Goal: Task Accomplishment & Management: Complete application form

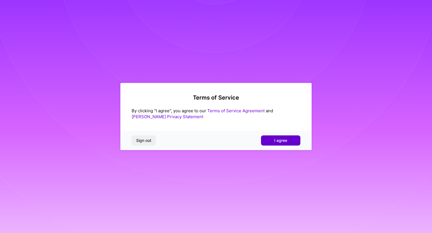
click at [286, 139] on span "I agree" at bounding box center [281, 140] width 13 height 6
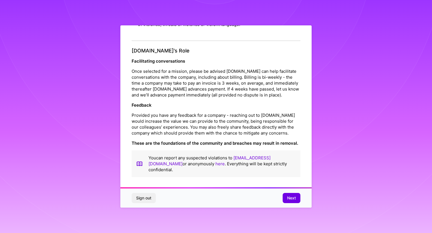
scroll to position [616, 0]
click at [286, 195] on button "Next" at bounding box center [292, 198] width 18 height 10
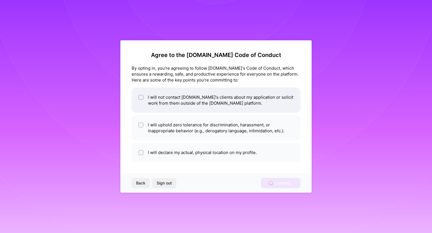
click at [182, 99] on li "I will not contact [DOMAIN_NAME]'s clients about my application or solicit work…" at bounding box center [216, 99] width 169 height 25
checkbox input "true"
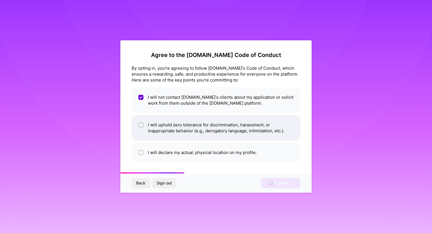
click at [186, 125] on li "I will uphold zero tolerance for discrimination, harassment, or inappropriate b…" at bounding box center [216, 127] width 169 height 25
checkbox input "true"
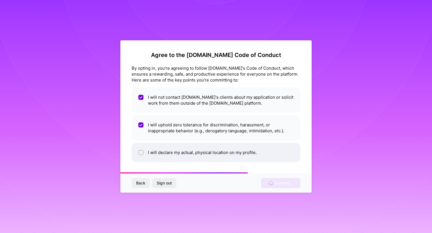
click at [187, 152] on li "I will declare my actual, physical location on my profile." at bounding box center [216, 151] width 169 height 19
checkbox input "true"
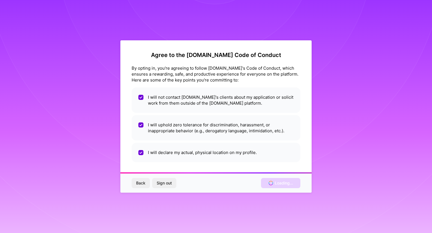
click at [93, 44] on div "Agree to the A.Team Code of Conduct By opting in, you're agreeing to follow A.T…" at bounding box center [216, 116] width 432 height 233
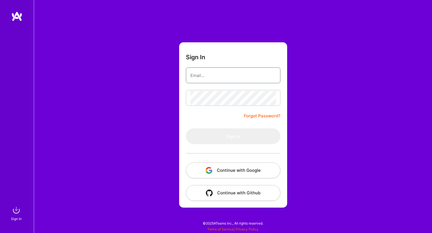
click at [238, 74] on input "email" at bounding box center [234, 75] width 86 height 14
type input "[EMAIL_ADDRESS][DOMAIN_NAME]"
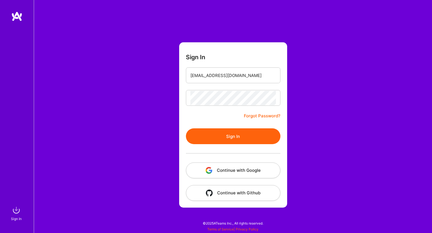
click at [220, 133] on button "Sign In" at bounding box center [233, 136] width 95 height 16
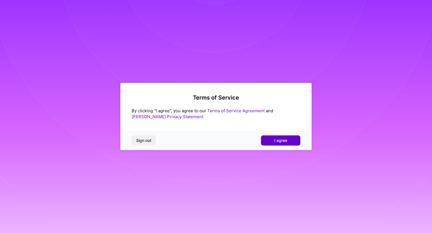
click at [271, 141] on button "I agree" at bounding box center [280, 140] width 39 height 10
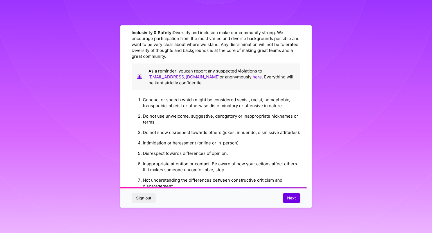
scroll to position [616, 0]
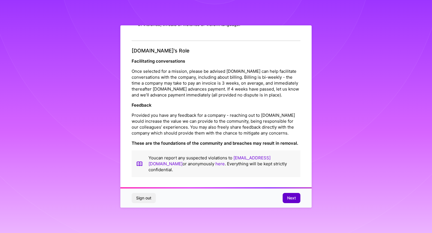
click at [290, 196] on span "Next" at bounding box center [291, 198] width 9 height 6
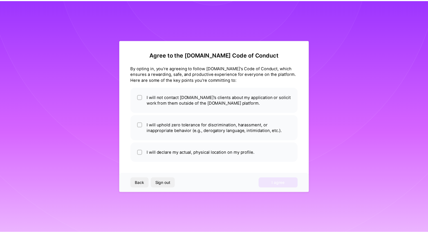
scroll to position [0, 0]
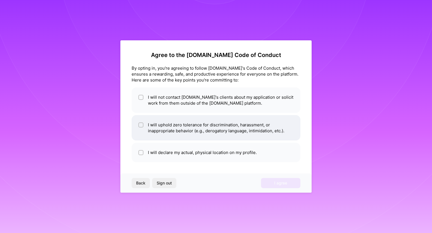
drag, startPoint x: 157, startPoint y: 144, endPoint x: 164, endPoint y: 134, distance: 13.3
click at [157, 145] on li "I will declare my actual, physical location on my profile." at bounding box center [216, 151] width 169 height 19
checkbox input "true"
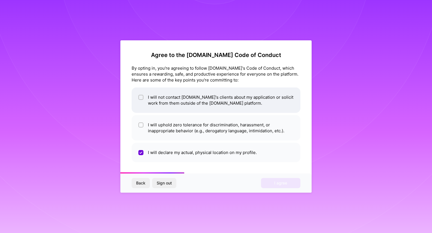
drag, startPoint x: 166, startPoint y: 128, endPoint x: 169, endPoint y: 111, distance: 17.3
click at [166, 127] on li "I will uphold zero tolerance for discrimination, harassment, or inappropriate b…" at bounding box center [216, 127] width 169 height 25
checkbox input "true"
drag, startPoint x: 173, startPoint y: 90, endPoint x: 177, endPoint y: 90, distance: 4.0
click at [173, 90] on li "I will not contact A.Team's clients about my application or solicit work from t…" at bounding box center [216, 99] width 169 height 25
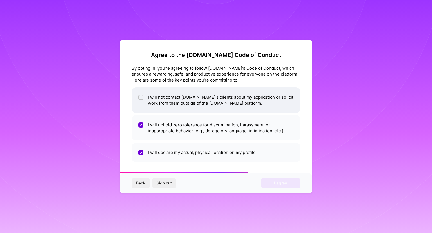
checkbox input "true"
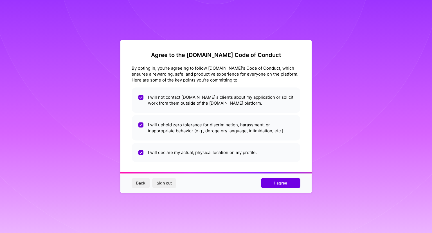
click at [280, 190] on div "Back Sign out I agree" at bounding box center [216, 182] width 191 height 19
click at [284, 182] on span "I agree" at bounding box center [281, 183] width 13 height 6
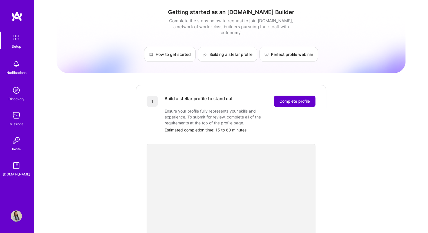
click at [293, 98] on span "Complete profile" at bounding box center [295, 101] width 30 height 6
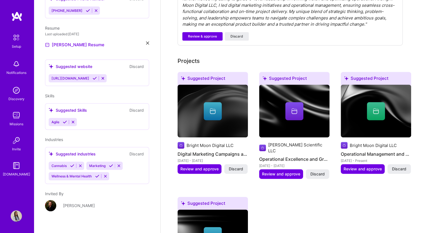
scroll to position [177, 0]
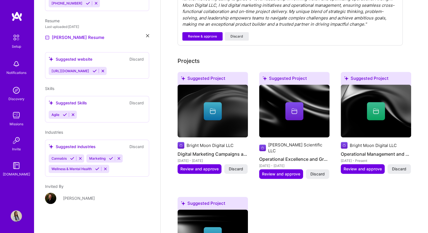
click at [50, 198] on div "Amela Barleci" at bounding box center [97, 201] width 104 height 18
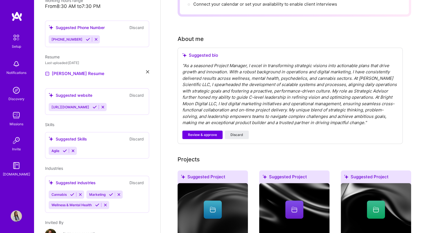
scroll to position [141, 0]
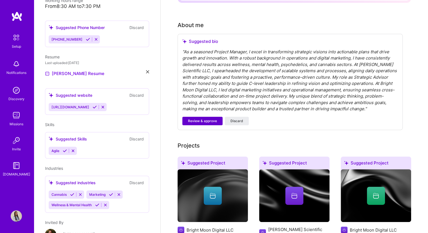
click at [204, 118] on span "Review & approve" at bounding box center [202, 120] width 29 height 5
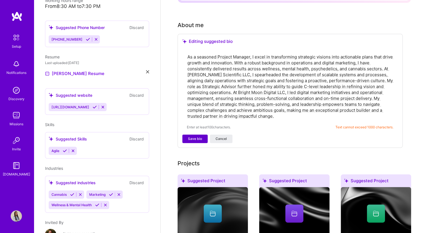
click at [200, 136] on span "Save bio" at bounding box center [195, 138] width 14 height 5
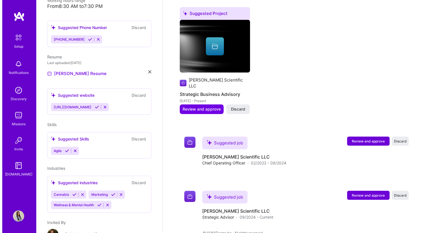
scroll to position [361, 0]
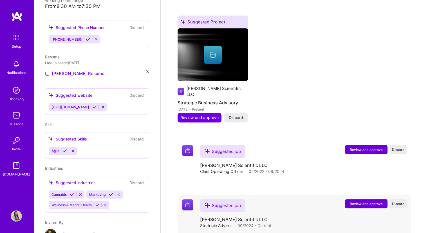
click at [360, 201] on span "Review and approve" at bounding box center [366, 203] width 33 height 5
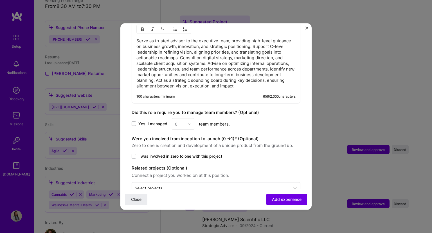
scroll to position [266, 0]
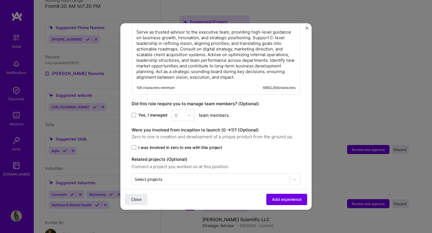
click at [184, 111] on div "0" at bounding box center [183, 115] width 23 height 12
click at [190, 109] on div "0" at bounding box center [183, 115] width 23 height 12
click at [140, 201] on span "Close" at bounding box center [136, 199] width 10 height 6
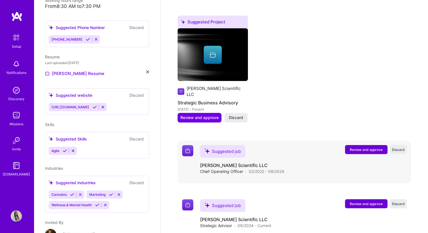
click at [362, 147] on span "Review and approve" at bounding box center [366, 149] width 33 height 5
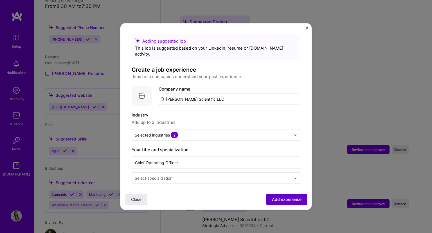
click at [287, 194] on button "Add experience" at bounding box center [287, 198] width 41 height 11
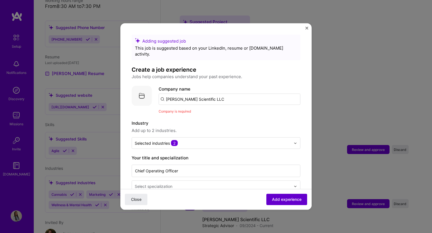
scroll to position [56, 0]
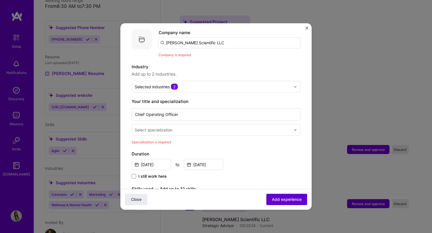
click at [288, 197] on span "Add experience" at bounding box center [287, 199] width 30 height 6
drag, startPoint x: 204, startPoint y: 126, endPoint x: 204, endPoint y: 123, distance: 3.1
click at [204, 124] on div "Select specialization" at bounding box center [213, 129] width 162 height 11
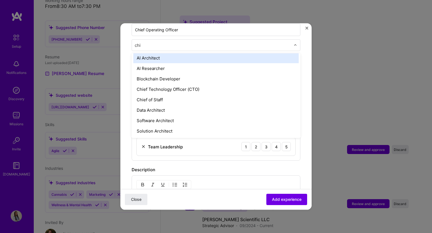
scroll to position [0, 0]
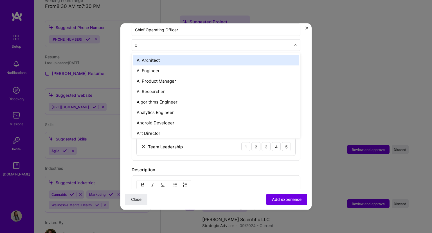
type input "c"
type input "pro"
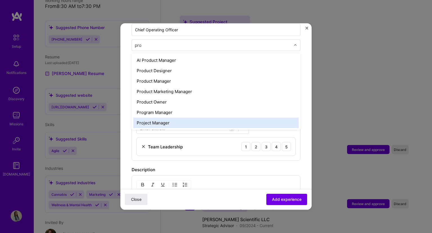
click at [184, 117] on div "Project Manager" at bounding box center [216, 122] width 166 height 10
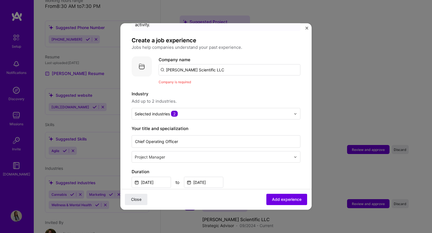
scroll to position [28, 0]
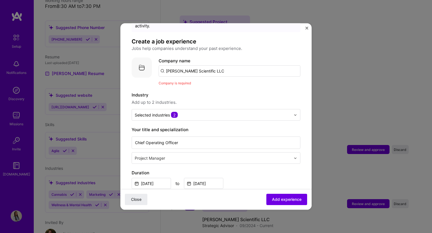
click at [212, 65] on input "Dawn Scientific LLC" at bounding box center [230, 70] width 142 height 11
click at [140, 59] on img at bounding box center [142, 67] width 20 height 20
click at [212, 65] on input "Dawn Scientific LLC" at bounding box center [230, 70] width 142 height 11
click at [179, 65] on input "Dawn Scientific LLC" at bounding box center [230, 70] width 142 height 11
type input "Dawn Scientific LLC"
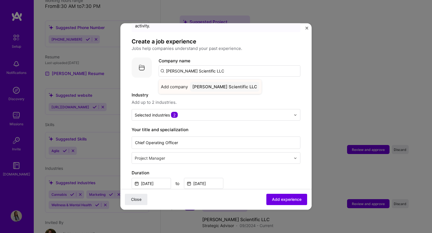
click at [214, 82] on div "Dawn Scientific LLC" at bounding box center [224, 87] width 69 height 10
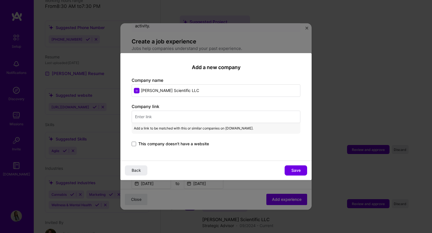
click at [177, 117] on input "text" at bounding box center [216, 116] width 169 height 12
paste input "https://www.dawnscientific.consulting/"
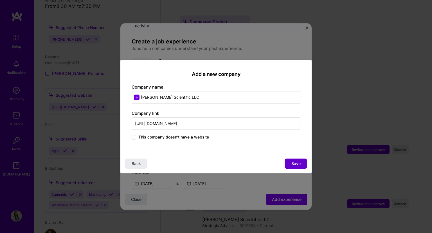
type input "https://www.dawnscientific.consulting/"
click at [291, 163] on button "Save" at bounding box center [296, 163] width 23 height 10
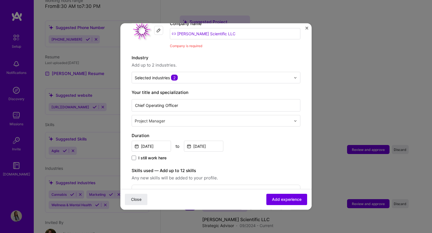
scroll to position [84, 0]
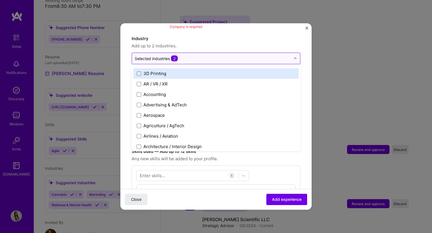
click at [211, 55] on input "text" at bounding box center [213, 58] width 156 height 6
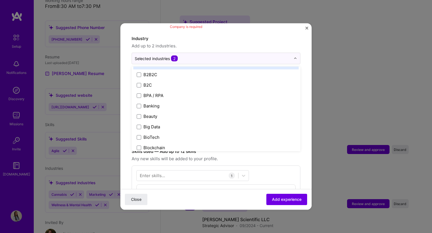
scroll to position [169, 0]
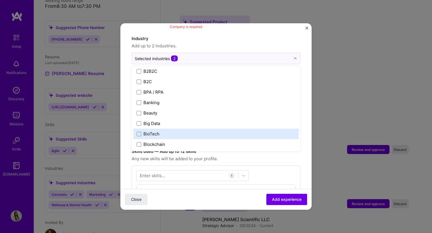
click at [168, 131] on label "BioTech" at bounding box center [216, 134] width 159 height 6
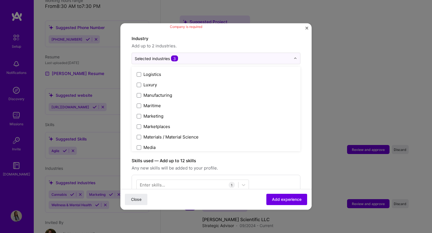
scroll to position [817, 0]
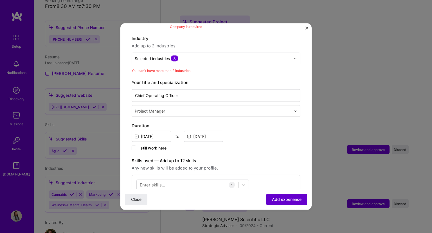
click at [280, 198] on span "Add experience" at bounding box center [287, 199] width 30 height 6
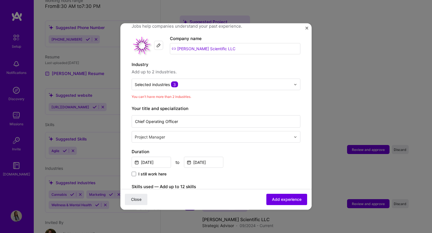
scroll to position [34, 0]
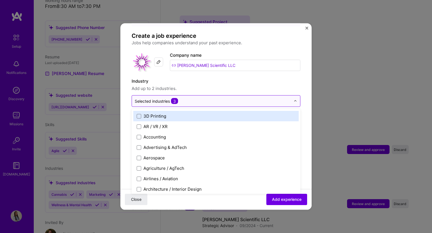
click at [220, 98] on input "text" at bounding box center [213, 101] width 156 height 6
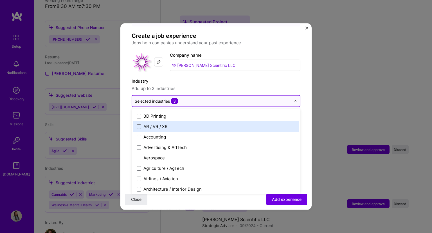
click at [174, 98] on span "3" at bounding box center [174, 101] width 7 height 6
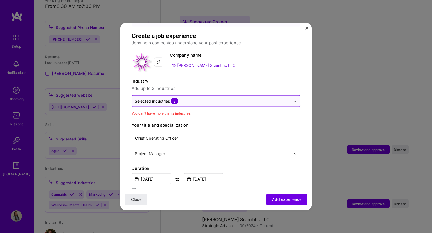
click at [176, 98] on span "3" at bounding box center [174, 101] width 7 height 6
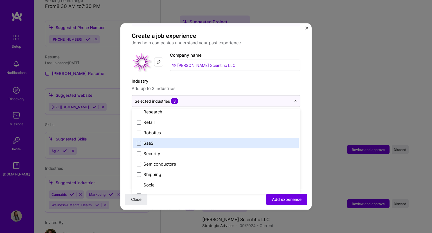
scroll to position [1169, 0]
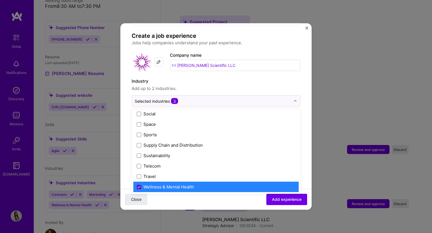
click at [139, 185] on icon at bounding box center [139, 186] width 3 height 2
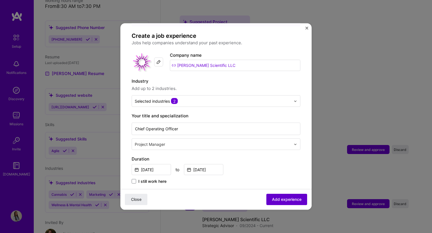
click at [272, 199] on span "Add experience" at bounding box center [287, 199] width 30 height 6
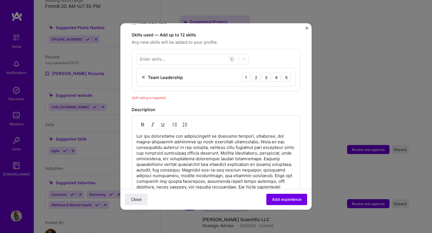
scroll to position [195, 0]
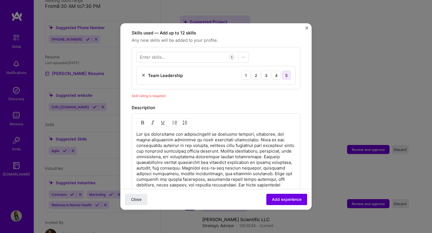
click at [282, 71] on div "5" at bounding box center [286, 75] width 9 height 9
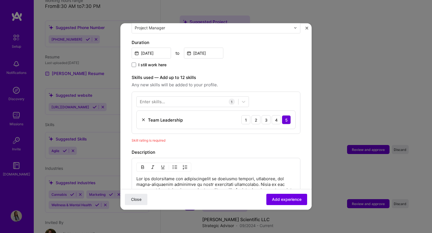
scroll to position [138, 0]
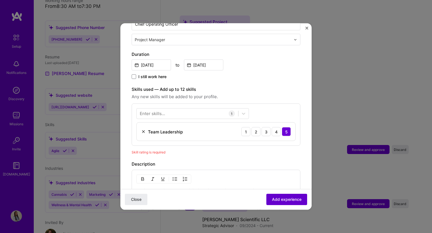
click at [276, 202] on span "Add experience" at bounding box center [287, 199] width 30 height 6
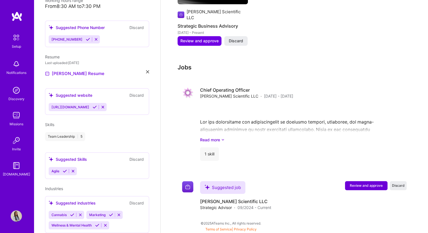
scroll to position [419, 0]
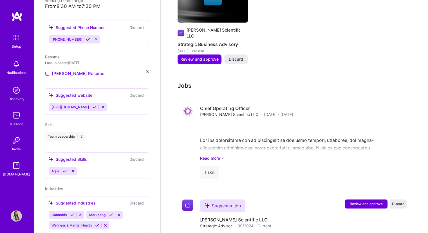
click at [101, 108] on icon at bounding box center [103, 107] width 4 height 4
click at [137, 93] on button "Discard" at bounding box center [137, 95] width 18 height 6
click at [354, 199] on button "Review and approve" at bounding box center [366, 203] width 43 height 9
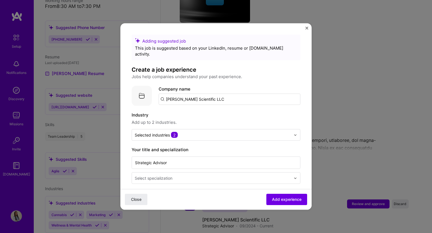
click at [203, 95] on input "Dawn Scientific LLC" at bounding box center [230, 98] width 142 height 11
type input "Dawn Scientific LLC"
click at [205, 110] on div "Dawn Scientific LLC" at bounding box center [224, 115] width 69 height 10
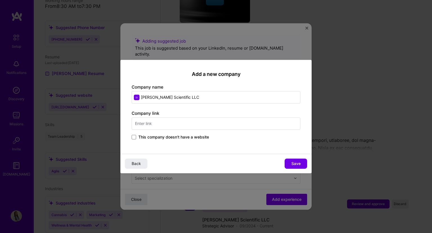
click at [182, 120] on input "text" at bounding box center [216, 123] width 169 height 12
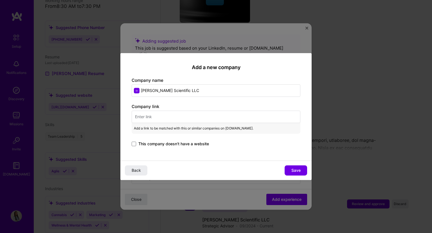
paste input "https://www.dawnscientific.consulting/"
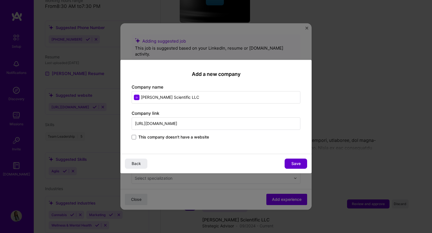
type input "https://www.dawnscientific.consulting/"
click at [294, 162] on span "Save" at bounding box center [296, 163] width 9 height 6
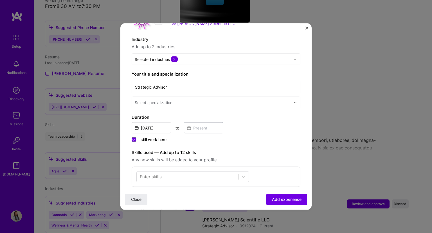
scroll to position [84, 0]
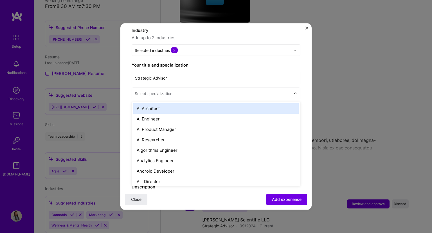
click at [193, 90] on input "text" at bounding box center [213, 93] width 157 height 6
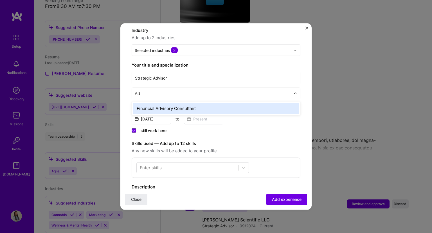
type input "A"
type input "Strat"
click at [199, 103] on div "Marketing Strategist" at bounding box center [216, 108] width 166 height 10
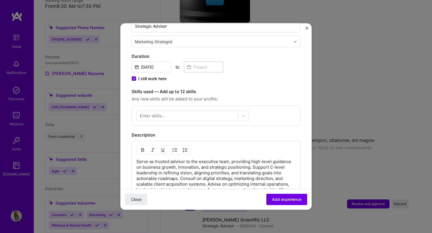
scroll to position [141, 0]
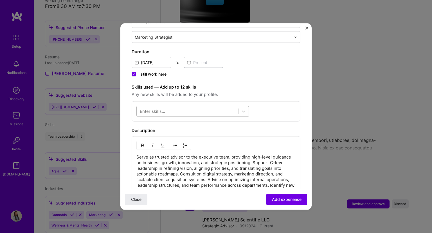
click at [181, 106] on div at bounding box center [188, 110] width 102 height 9
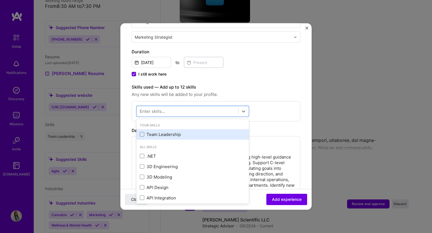
click at [176, 131] on div "Team Leadership" at bounding box center [193, 134] width 106 height 6
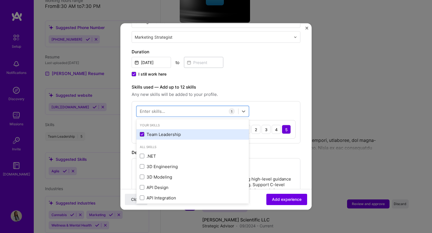
click at [142, 133] on icon at bounding box center [142, 134] width 2 height 2
click at [0, 0] on input "checkbox" at bounding box center [0, 0] width 0 height 0
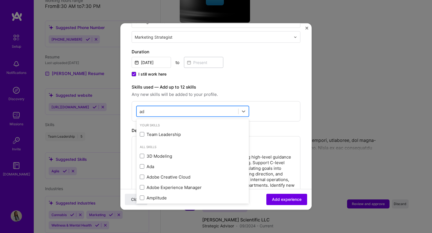
type input "a"
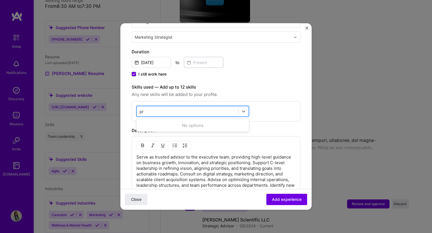
type input "p"
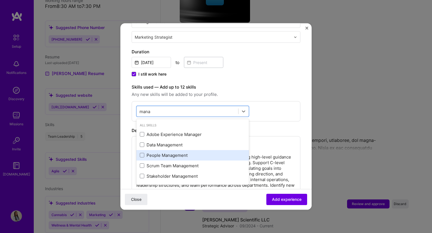
click at [192, 152] on div "People Management" at bounding box center [193, 155] width 106 height 6
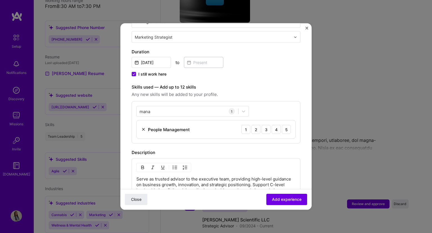
click at [247, 84] on label "Skills used — Add up to 12 skills" at bounding box center [216, 87] width 169 height 7
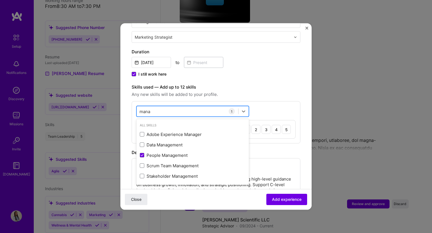
click at [185, 106] on div "mana mana" at bounding box center [188, 110] width 102 height 9
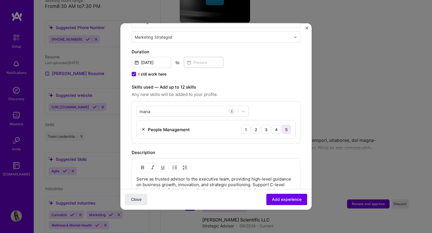
click at [282, 125] on div "5" at bounding box center [286, 129] width 9 height 9
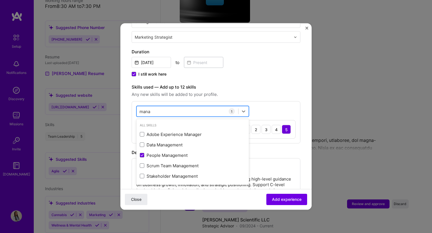
click at [193, 107] on div "mana mana" at bounding box center [188, 110] width 102 height 9
type input "m"
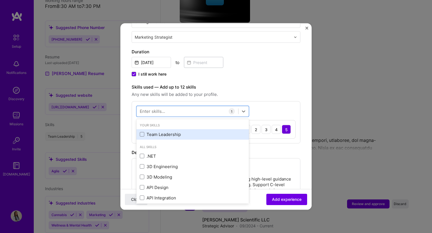
click at [180, 131] on div "Team Leadership" at bounding box center [193, 134] width 106 height 6
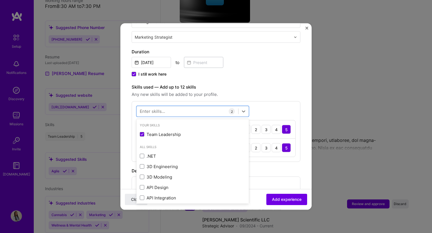
click at [259, 91] on span "Any new skills will be added to your profile." at bounding box center [216, 94] width 169 height 7
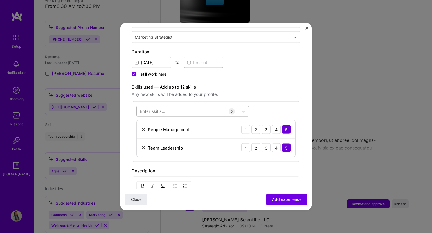
click at [200, 106] on div at bounding box center [188, 110] width 102 height 9
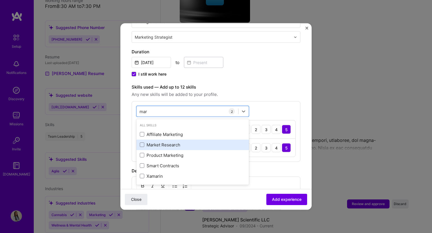
click at [176, 141] on div "Market Research" at bounding box center [193, 144] width 106 height 6
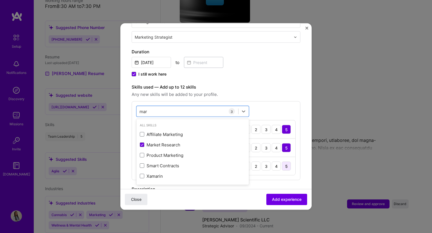
type input "mar"
click at [282, 161] on div "5" at bounding box center [286, 165] width 9 height 9
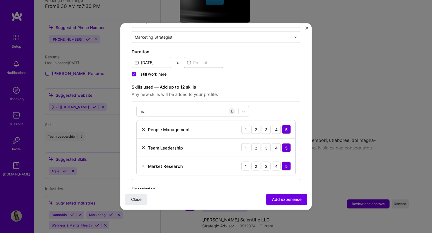
click at [268, 91] on span "Any new skills will be added to your profile." at bounding box center [216, 94] width 169 height 7
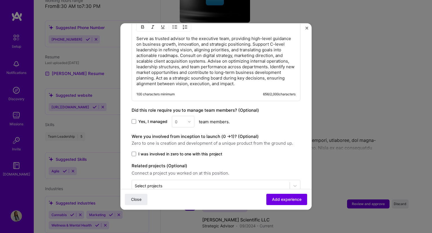
scroll to position [324, 0]
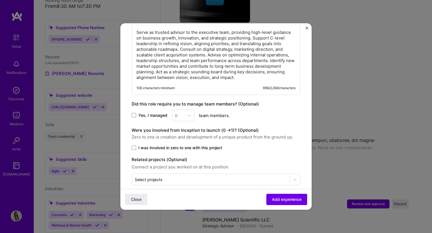
click at [187, 110] on div "0" at bounding box center [183, 116] width 23 height 12
click at [134, 113] on span at bounding box center [134, 115] width 5 height 5
click at [0, 0] on input "Yes, I managed" at bounding box center [0, 0] width 0 height 0
click at [134, 113] on span at bounding box center [134, 115] width 5 height 5
click at [0, 0] on input "Yes, I managed" at bounding box center [0, 0] width 0 height 0
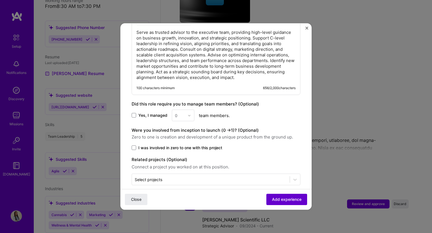
click at [270, 202] on button "Add experience" at bounding box center [287, 198] width 41 height 11
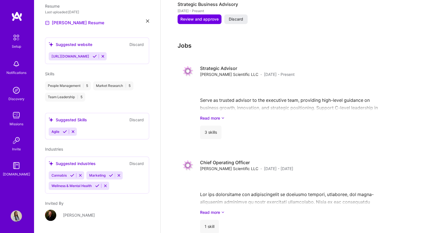
scroll to position [208, 0]
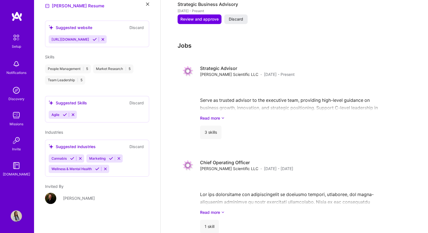
click at [71, 158] on icon at bounding box center [72, 158] width 4 height 4
click at [72, 158] on div "Samila Mujkanovic Project Manager 4 Years Experience Location Mostar, Federatio…" at bounding box center [97, 116] width 127 height 233
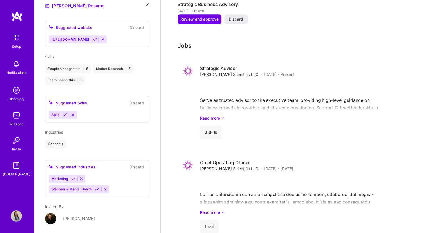
click at [74, 178] on icon at bounding box center [73, 178] width 4 height 4
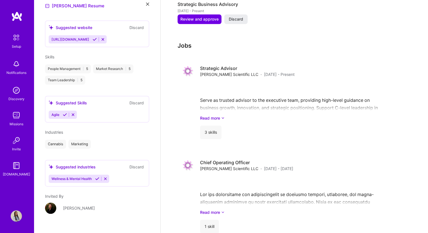
click at [96, 179] on icon at bounding box center [97, 178] width 4 height 4
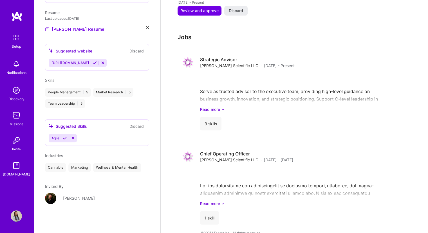
scroll to position [451, 0]
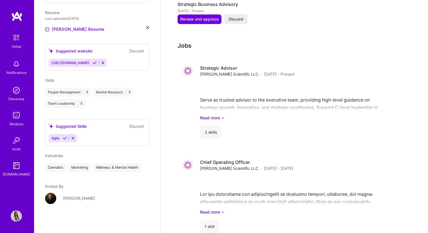
click at [63, 138] on icon at bounding box center [65, 138] width 4 height 4
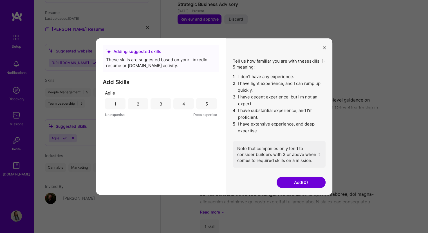
click at [206, 104] on div "5" at bounding box center [206, 104] width 3 height 6
click at [289, 179] on button "Add (1)" at bounding box center [301, 181] width 49 height 11
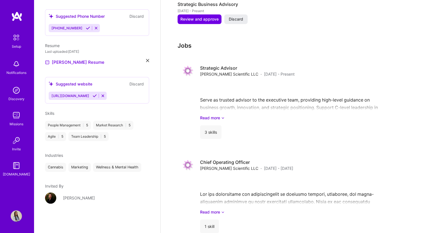
scroll to position [124, 0]
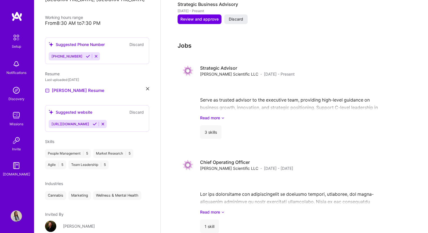
click at [101, 124] on icon at bounding box center [103, 124] width 4 height 4
click at [101, 123] on icon at bounding box center [103, 124] width 4 height 4
click at [135, 112] on button "Discard" at bounding box center [137, 112] width 18 height 6
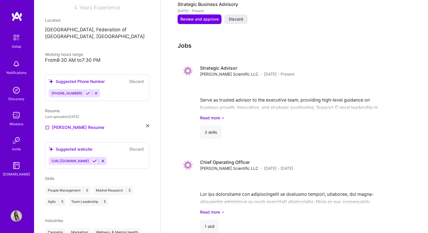
scroll to position [68, 0]
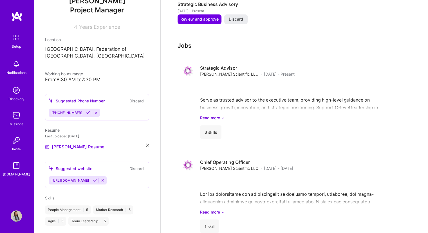
click at [86, 110] on icon at bounding box center [88, 112] width 4 height 4
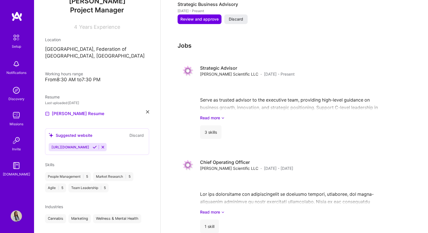
click at [97, 80] on div "From 8:30 AM to 7:30 PM" at bounding box center [97, 80] width 104 height 6
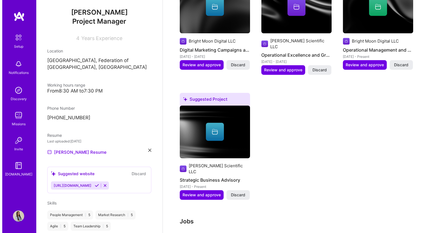
scroll to position [254, 0]
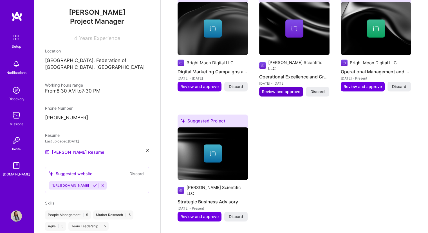
click at [285, 87] on button "Review and approve" at bounding box center [281, 92] width 44 height 10
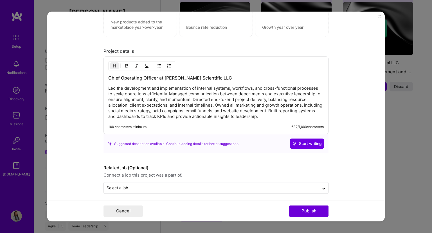
scroll to position [478, 0]
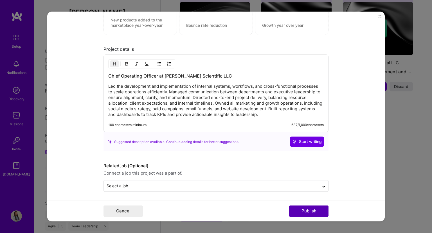
click at [300, 209] on button "Publish" at bounding box center [308, 210] width 39 height 11
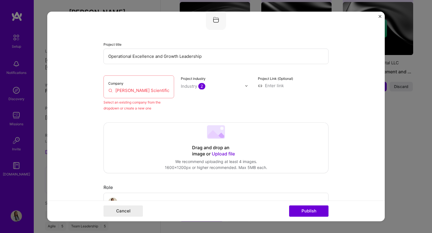
scroll to position [37, 0]
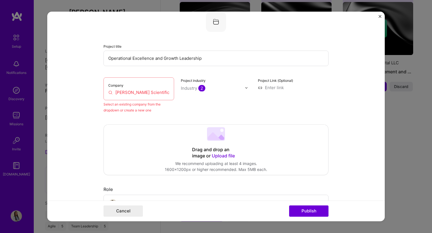
click at [157, 88] on div "Company Dawn Scientific LLC" at bounding box center [139, 88] width 71 height 23
click at [157, 94] on input "Dawn Scientific LLC" at bounding box center [138, 92] width 61 height 6
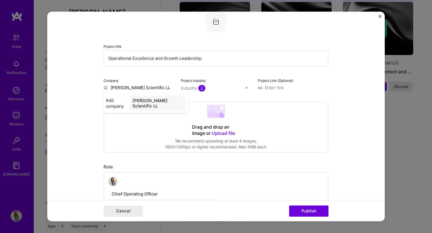
type input "Dawn Scientific LLC"
click at [142, 102] on div "Dawn Scientific LLC" at bounding box center [158, 102] width 56 height 15
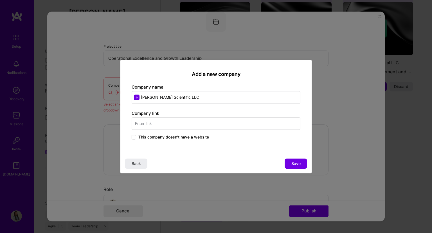
click at [157, 126] on input "text" at bounding box center [216, 123] width 169 height 12
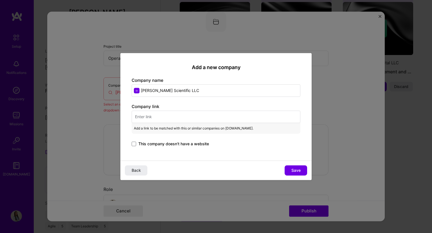
drag, startPoint x: 157, startPoint y: 126, endPoint x: 142, endPoint y: 117, distance: 17.4
click at [142, 117] on input "text" at bounding box center [216, 116] width 169 height 12
paste input "https://www.dawnscientific.consulting/"
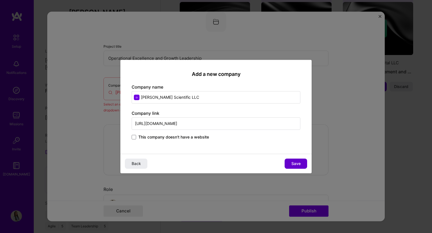
type input "https://www.dawnscientific.consulting/"
click at [288, 160] on button "Save" at bounding box center [296, 163] width 23 height 10
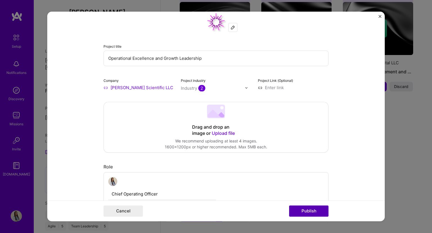
click at [308, 211] on button "Publish" at bounding box center [308, 210] width 39 height 11
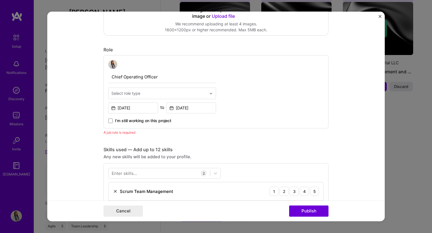
scroll to position [160, 0]
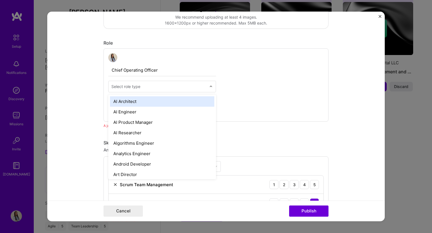
click at [166, 87] on input "text" at bounding box center [158, 86] width 95 height 6
type input "Chi"
click at [159, 85] on input "Chi" at bounding box center [158, 86] width 95 height 6
drag, startPoint x: 156, startPoint y: 84, endPoint x: 54, endPoint y: 75, distance: 102.3
click at [71, 84] on form "Editing suggested project This project is suggested based on your LinkedIn, res…" at bounding box center [216, 116] width 338 height 209
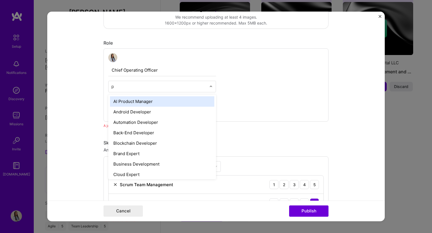
type input "pr"
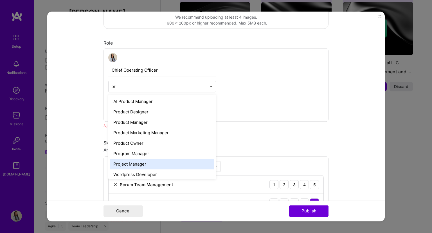
click at [146, 160] on div "Project Manager" at bounding box center [162, 164] width 104 height 10
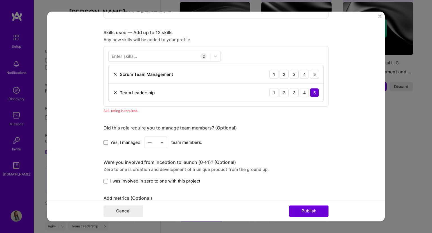
scroll to position [245, 0]
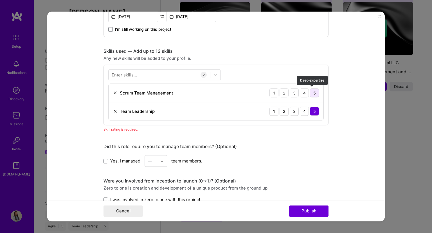
click at [312, 93] on div "5" at bounding box center [314, 92] width 9 height 9
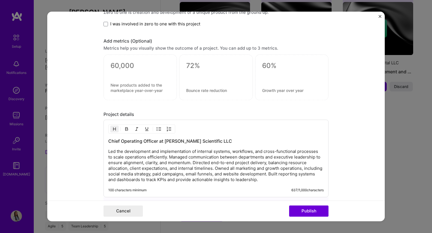
scroll to position [414, 0]
click at [129, 70] on div at bounding box center [140, 73] width 59 height 6
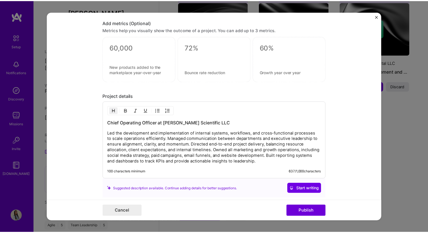
scroll to position [478, 0]
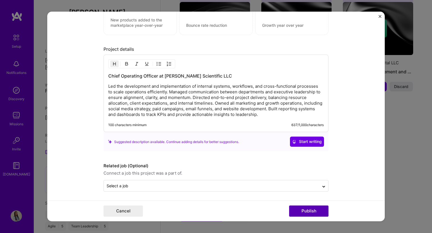
click at [307, 209] on button "Publish" at bounding box center [308, 210] width 39 height 11
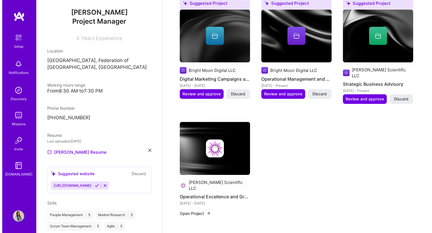
scroll to position [197, 0]
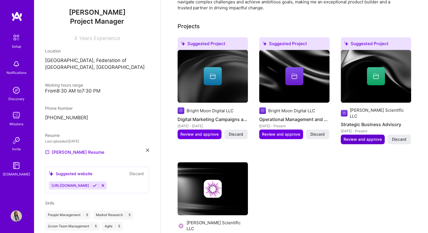
click at [363, 136] on span "Review and approve" at bounding box center [363, 139] width 38 height 6
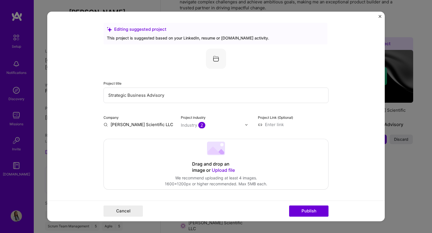
click at [149, 123] on input "Dawn Scientific LLC" at bounding box center [139, 124] width 71 height 6
type input "Dawn Scientific LLC"
click at [151, 134] on div "Dawn Scientific LLC" at bounding box center [158, 139] width 56 height 15
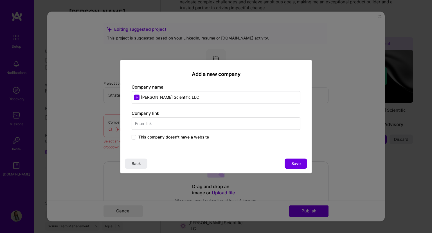
click at [199, 131] on div "Company link This company doesn't have a website" at bounding box center [216, 125] width 169 height 30
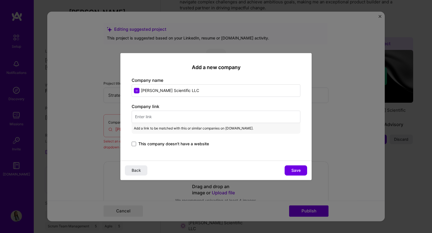
click at [197, 119] on input "text" at bounding box center [216, 116] width 169 height 12
paste input "https://www.dawnscientific.consulting/"
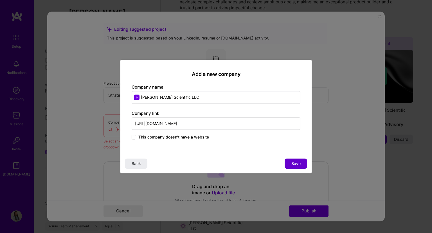
type input "https://www.dawnscientific.consulting/"
click at [291, 164] on button "Save" at bounding box center [296, 163] width 23 height 10
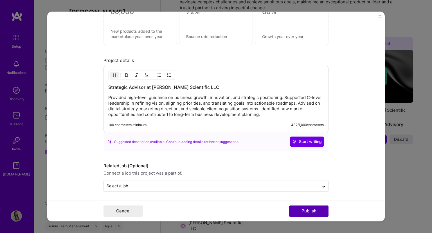
click at [309, 209] on button "Publish" at bounding box center [308, 210] width 39 height 11
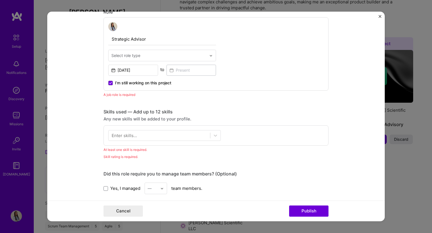
scroll to position [189, 0]
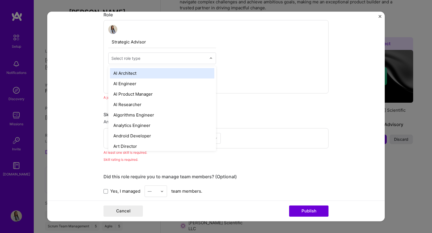
click at [133, 57] on div "Select role type" at bounding box center [125, 58] width 29 height 6
type input "pr"
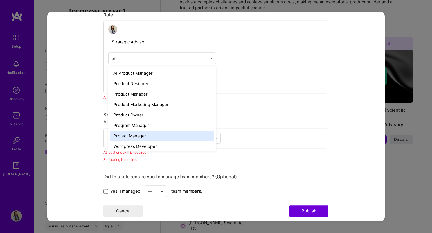
click at [149, 131] on div "Project Manager" at bounding box center [162, 135] width 104 height 10
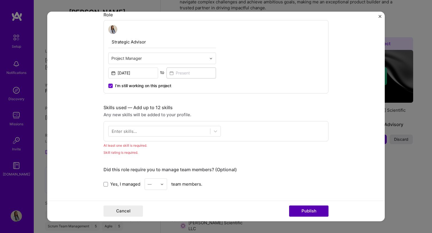
click at [299, 211] on button "Publish" at bounding box center [308, 210] width 39 height 11
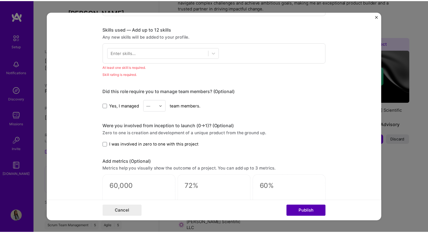
scroll to position [281, 0]
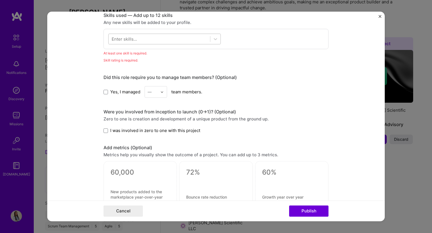
click at [130, 42] on div at bounding box center [160, 38] width 102 height 9
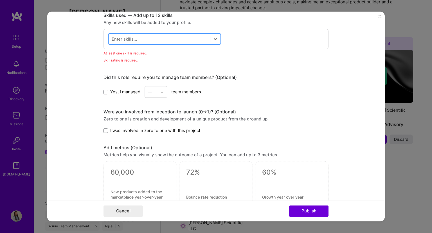
click at [141, 38] on div at bounding box center [160, 38] width 102 height 9
click at [143, 37] on div at bounding box center [160, 38] width 102 height 9
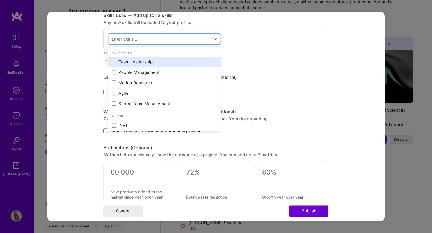
click at [137, 62] on div "Team Leadership" at bounding box center [165, 62] width 106 height 6
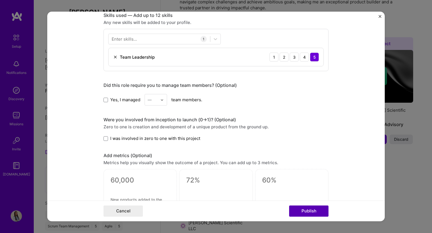
click at [305, 207] on button "Publish" at bounding box center [308, 210] width 39 height 11
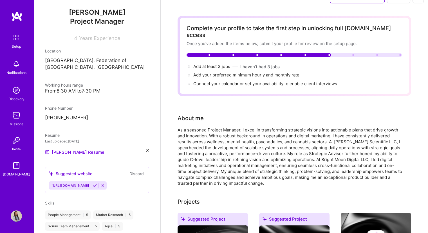
scroll to position [0, 0]
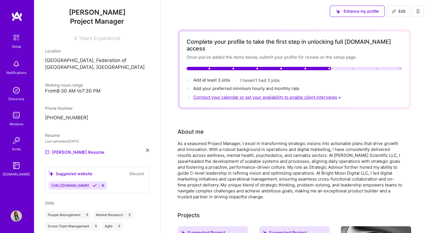
click at [257, 94] on span "Connect your calendar or set your availability to enable client interviews →" at bounding box center [267, 96] width 149 height 5
select select "BA"
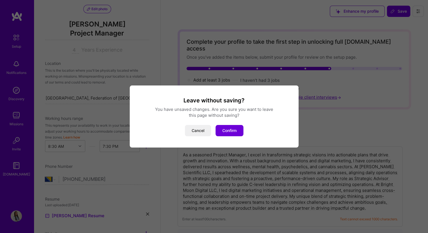
scroll to position [246, 0]
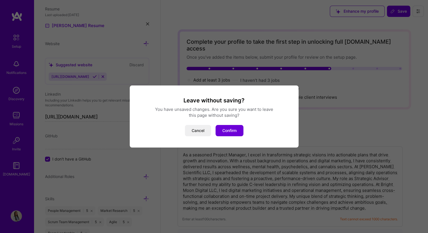
click at [195, 131] on button "Cancel" at bounding box center [198, 130] width 26 height 11
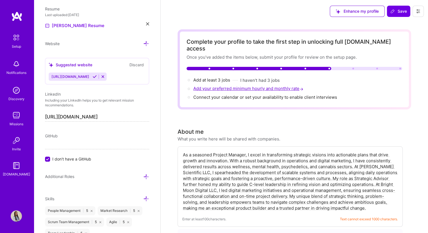
click at [276, 86] on span "Add your preferred minimum hourly and monthly rate →" at bounding box center [248, 88] width 111 height 5
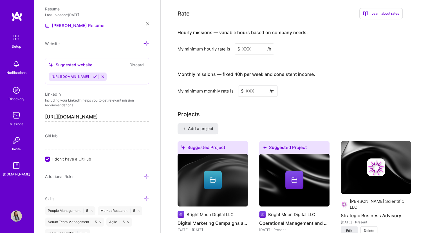
scroll to position [357, 0]
click at [251, 85] on input at bounding box center [257, 90] width 39 height 11
type input "2000"
click at [251, 34] on div "Hourly missions — variable hours based on company needs. My minimum hourly rate…" at bounding box center [290, 38] width 225 height 31
click at [254, 44] on input at bounding box center [254, 48] width 39 height 11
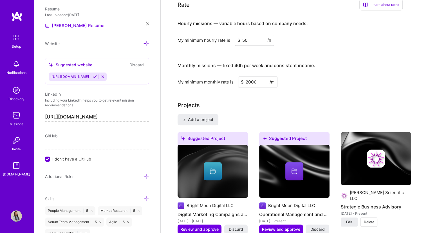
type input "50"
click at [313, 42] on div "Hourly missions — variable hours based on company needs. My minimum hourly rate…" at bounding box center [290, 51] width 225 height 72
click at [312, 21] on h3 "Hourly missions — variable hours based on company needs." at bounding box center [290, 23] width 225 height 17
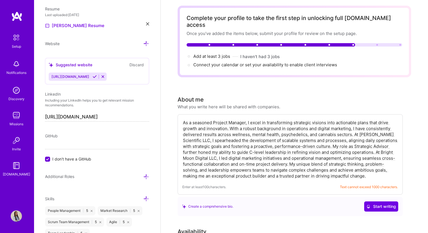
scroll to position [0, 0]
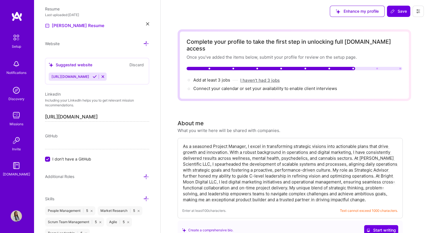
click at [267, 77] on button "I haven't had 3 jobs" at bounding box center [259, 80] width 39 height 6
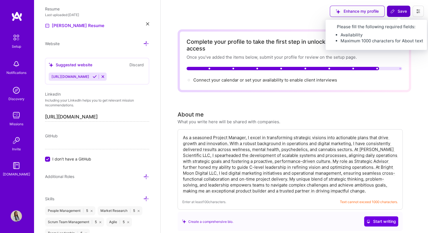
click at [398, 10] on span "Save" at bounding box center [399, 11] width 17 height 6
click at [396, 10] on span "Save" at bounding box center [399, 11] width 17 height 6
click at [395, 12] on span "Save" at bounding box center [399, 11] width 17 height 6
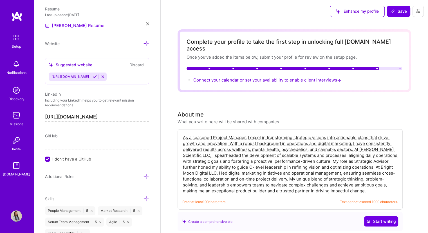
click at [312, 77] on span "Connect your calendar or set your availability to enable client interviews →" at bounding box center [267, 79] width 149 height 5
click at [318, 77] on span "Connect your calendar or set your availability to enable client interviews →" at bounding box center [267, 79] width 149 height 5
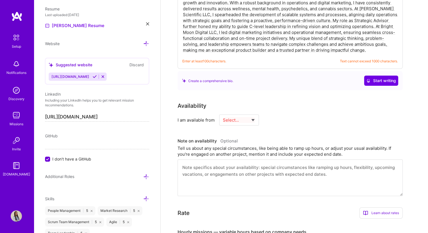
scroll to position [141, 0]
click at [240, 114] on select "Select... Right Now Future Date Not Available" at bounding box center [239, 119] width 32 height 14
select select "Right Now"
click at [223, 112] on select "Select... Right Now Future Date Not Available" at bounding box center [239, 119] width 32 height 14
click at [283, 114] on input at bounding box center [291, 119] width 34 height 11
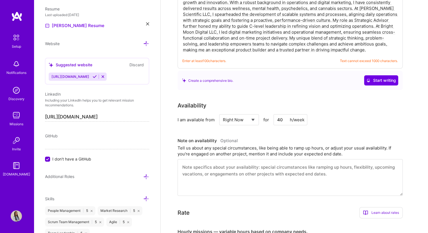
type input "40"
click at [319, 122] on div "Availability I am available from Select... Right Now Future Date Not Available …" at bounding box center [295, 148] width 234 height 94
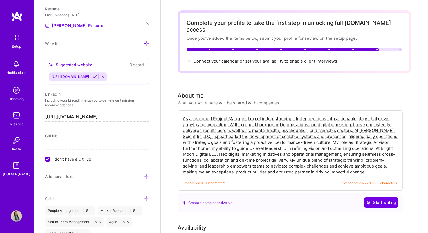
scroll to position [0, 0]
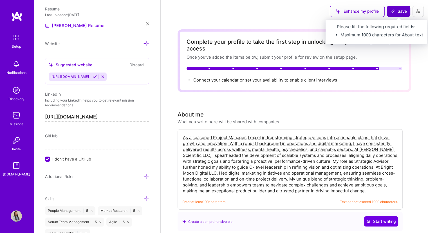
drag, startPoint x: 399, startPoint y: 10, endPoint x: 403, endPoint y: 10, distance: 4.2
click at [399, 10] on span "Save" at bounding box center [399, 11] width 17 height 6
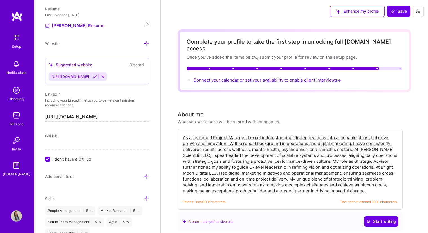
click at [323, 77] on span "Connect your calendar or set your availability to enable client interviews →" at bounding box center [267, 79] width 149 height 5
click at [295, 184] on textarea at bounding box center [290, 164] width 216 height 60
click at [362, 182] on textarea at bounding box center [290, 164] width 216 height 60
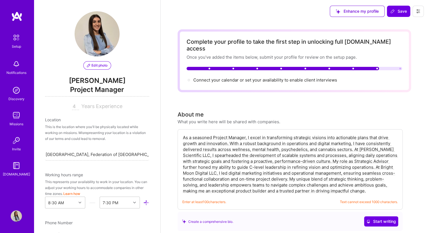
click at [74, 107] on input "4" at bounding box center [75, 106] width 7 height 7
drag, startPoint x: 74, startPoint y: 111, endPoint x: 73, endPoint y: 107, distance: 3.7
click at [73, 109] on div "Edit photo Samila Mujkanovic Project Manager 4 Years Experience Location This i…" at bounding box center [97, 116] width 127 height 233
click at [73, 107] on input "4" at bounding box center [75, 106] width 7 height 7
click at [88, 111] on div "Edit photo Samila Mujkanovic Project Manager 4 Years Experience Location This i…" at bounding box center [97, 116] width 127 height 233
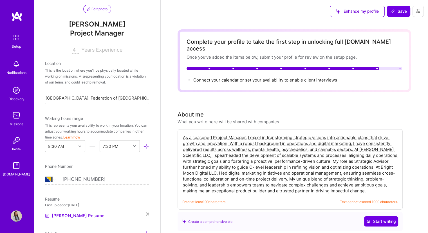
scroll to position [64, 0]
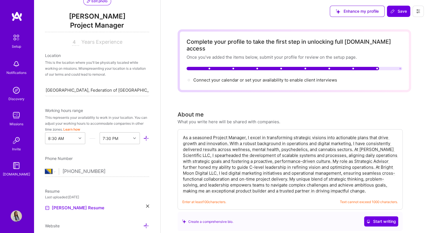
click at [77, 144] on div "Edit photo Samila Mujkanovic Project Manager 4 Years Experience Location This i…" at bounding box center [97, 116] width 127 height 233
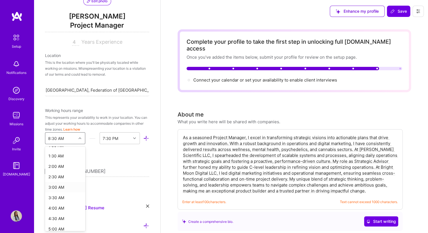
scroll to position [0, 0]
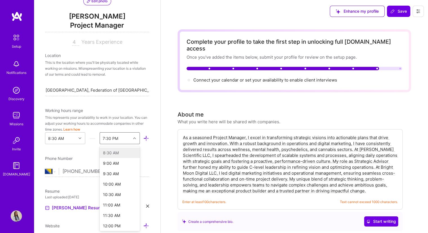
click at [113, 136] on div "7:30 PM" at bounding box center [110, 138] width 15 height 6
click at [113, 137] on div "7:30 PM" at bounding box center [110, 138] width 15 height 6
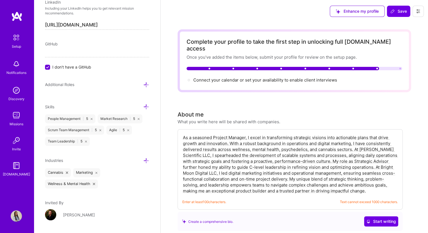
scroll to position [353, 0]
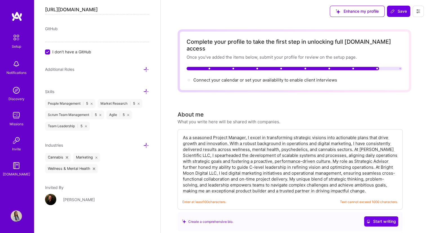
click at [54, 197] on div "Amela Barleci" at bounding box center [97, 202] width 104 height 18
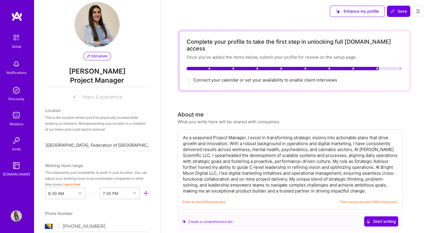
scroll to position [0, 0]
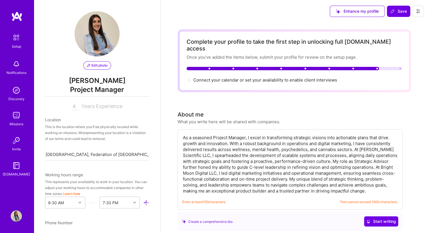
click at [368, 182] on textarea at bounding box center [290, 164] width 216 height 60
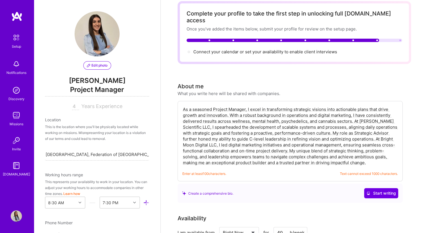
click at [223, 190] on div "Create a comprehensive bio." at bounding box center [207, 193] width 51 height 6
click at [379, 190] on span "Start writing" at bounding box center [382, 193] width 30 height 6
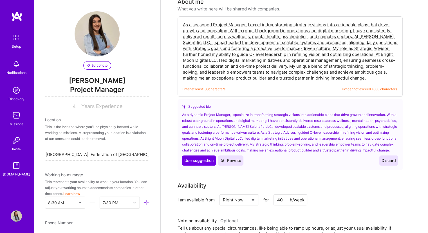
scroll to position [113, 0]
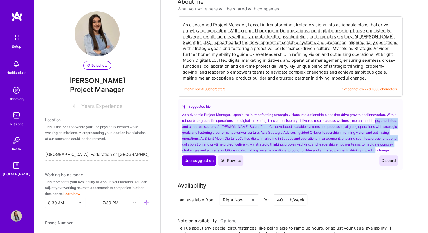
drag, startPoint x: 217, startPoint y: 150, endPoint x: 182, endPoint y: 119, distance: 47.5
click at [182, 119] on div "Suggested bio As a dynamic Project Manager, I specialize in transforming strate…" at bounding box center [290, 134] width 225 height 71
click at [203, 162] on button "Use Use suggestion" at bounding box center [199, 160] width 34 height 10
type textarea "As a dynamic Project Manager, I specialize in transforming strategic visions in…"
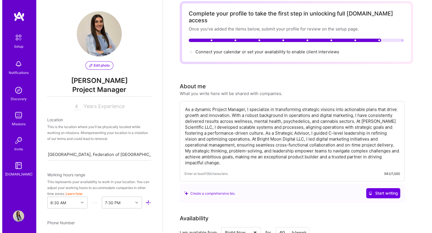
scroll to position [0, 0]
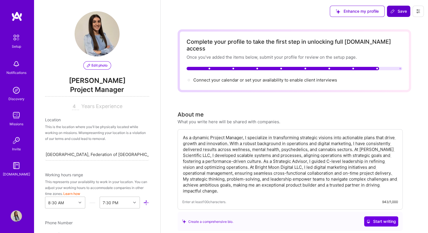
click at [392, 10] on icon at bounding box center [392, 11] width 3 height 3
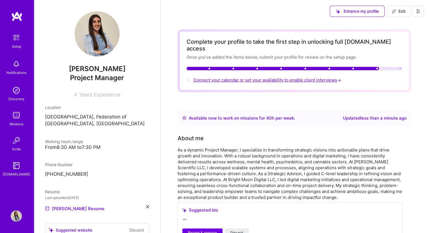
click at [286, 77] on span "Connect your calendar or set your availability to enable client interviews →" at bounding box center [267, 79] width 149 height 5
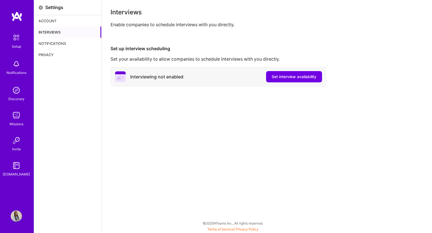
click at [179, 77] on div "Interviewing not enabled" at bounding box center [156, 77] width 53 height 6
click at [280, 76] on span "Set interview availability" at bounding box center [294, 77] width 45 height 6
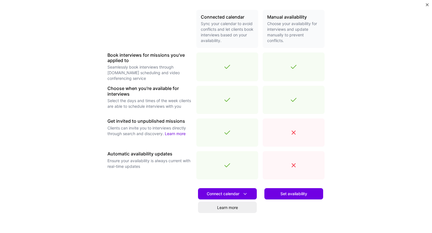
scroll to position [106, 0]
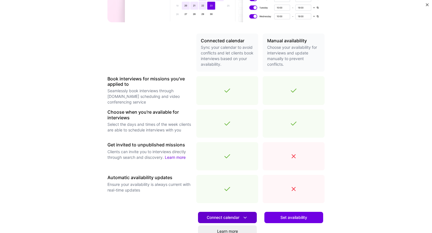
click at [232, 215] on span "Connect calendar" at bounding box center [227, 217] width 41 height 6
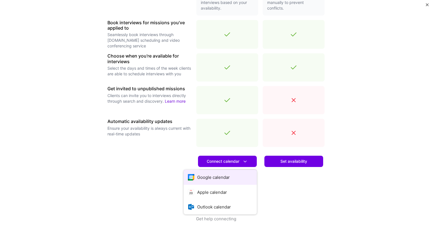
click at [225, 177] on button "Google calendar" at bounding box center [220, 176] width 73 height 15
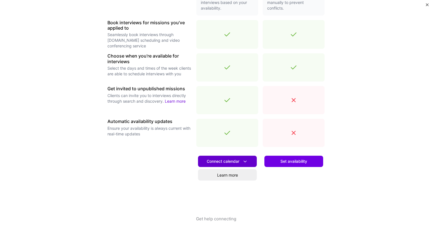
click at [246, 160] on icon at bounding box center [245, 161] width 6 height 6
click at [183, 153] on div at bounding box center [150, 183] width 84 height 64
click at [217, 175] on link "Learn more" at bounding box center [227, 174] width 59 height 11
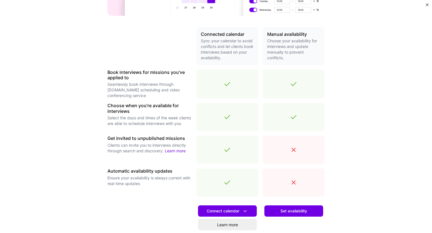
scroll to position [106, 0]
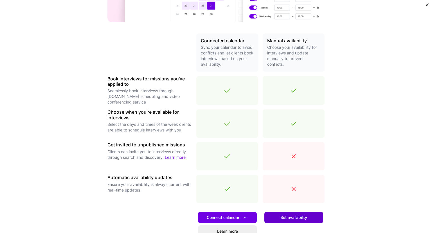
click at [294, 220] on span "Set availability" at bounding box center [294, 217] width 27 height 6
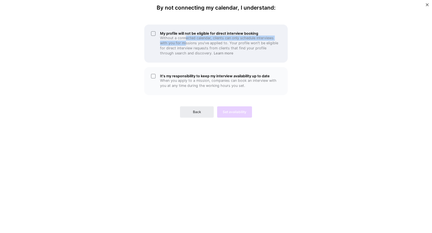
drag, startPoint x: 185, startPoint y: 39, endPoint x: 185, endPoint y: 43, distance: 4.0
click at [185, 42] on p "Without a connected calendar, clients can only schedule interviews with you for…" at bounding box center [220, 45] width 121 height 20
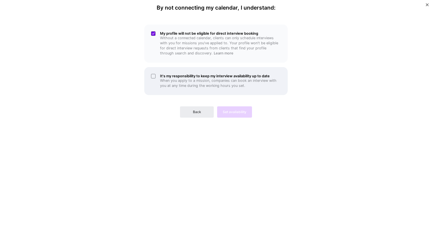
click at [189, 81] on p "When you apply to a mission, companies can book an interview with you at any ti…" at bounding box center [220, 83] width 121 height 10
click at [226, 113] on span "Set availability" at bounding box center [235, 111] width 24 height 5
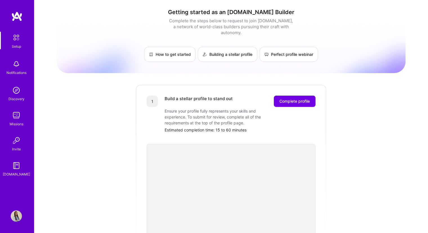
click at [18, 35] on img at bounding box center [16, 38] width 12 height 12
click at [19, 120] on img at bounding box center [16, 115] width 11 height 11
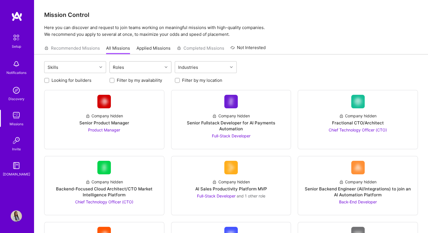
click at [122, 65] on div "Roles" at bounding box center [118, 67] width 14 height 8
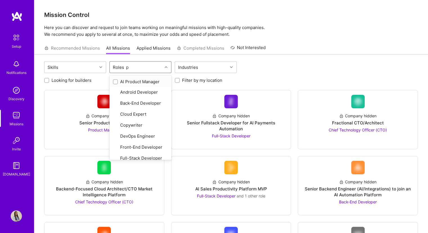
type input "pr"
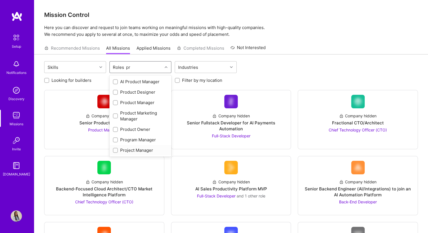
click at [131, 148] on div "Project Manager" at bounding box center [140, 150] width 55 height 6
checkbox input "true"
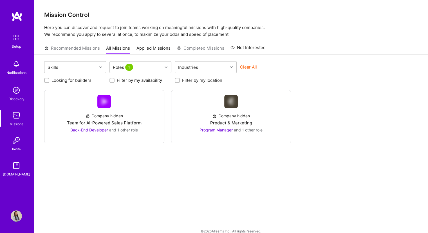
drag, startPoint x: 304, startPoint y: 81, endPoint x: 301, endPoint y: 95, distance: 14.0
click at [304, 82] on div "Looking for builders Filter by my availability Filter by my location" at bounding box center [231, 78] width 374 height 9
click at [332, 100] on div "Company hidden Team for AI-Powered Sales Platform Back-End Developer and 1 othe…" at bounding box center [231, 116] width 374 height 53
click at [318, 124] on div "Company hidden Team for AI-Powered Sales Platform Back-End Developer and 1 othe…" at bounding box center [231, 116] width 374 height 53
click at [225, 107] on link "Company hidden Product & Marketing Program Manager and 1 other role" at bounding box center [231, 117] width 111 height 44
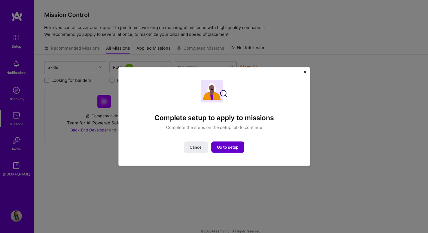
click at [227, 147] on span "Go to setup" at bounding box center [228, 147] width 22 height 6
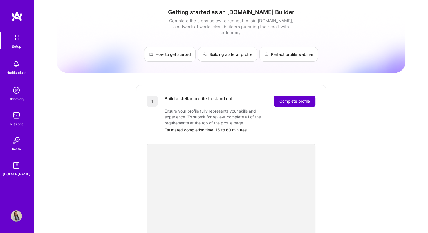
click at [301, 98] on span "Complete profile" at bounding box center [295, 101] width 30 height 6
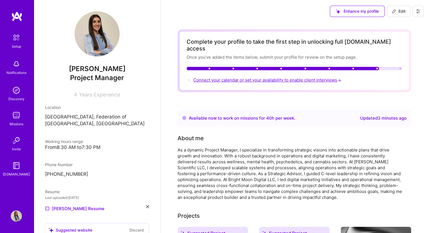
click at [280, 77] on span "Connect your calendar or set your availability to enable client interviews →" at bounding box center [267, 79] width 149 height 5
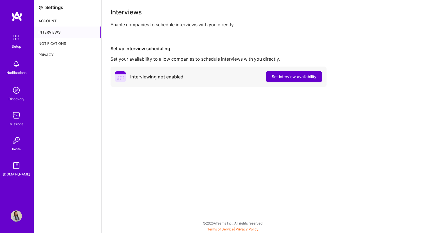
click at [288, 78] on span "Set interview availability" at bounding box center [294, 77] width 45 height 6
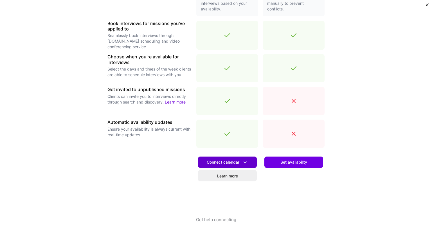
scroll to position [162, 0]
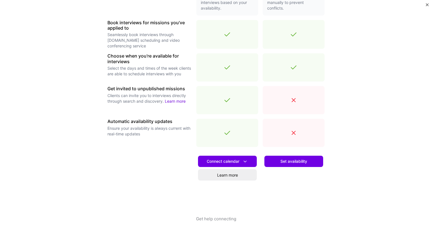
click at [233, 153] on div "Connect calendar Learn more" at bounding box center [228, 183] width 62 height 64
click at [234, 162] on span "Connect calendar" at bounding box center [227, 161] width 41 height 6
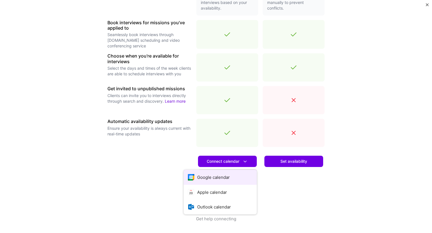
click at [236, 177] on button "Google calendar" at bounding box center [220, 176] width 73 height 15
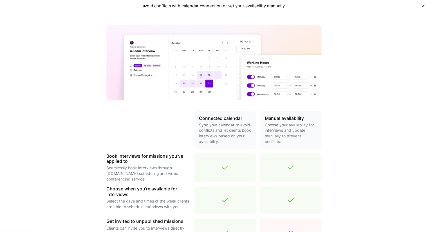
scroll to position [0, 0]
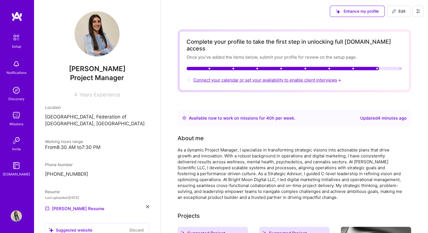
click at [311, 77] on span "Connect your calendar or set your availability to enable client interviews →" at bounding box center [267, 79] width 149 height 5
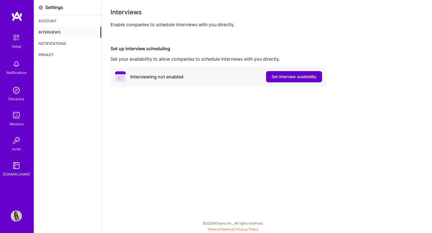
click at [305, 76] on span "Set interview availability" at bounding box center [294, 77] width 45 height 6
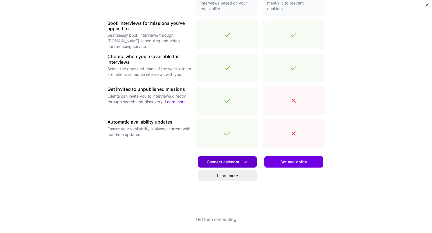
scroll to position [162, 0]
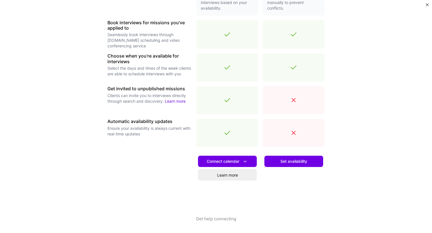
click at [241, 153] on div "Connect calendar Learn more" at bounding box center [228, 183] width 62 height 64
click at [244, 159] on icon at bounding box center [245, 161] width 6 height 6
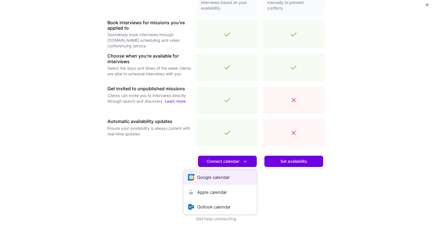
click at [240, 174] on button "Google calendar" at bounding box center [220, 176] width 73 height 15
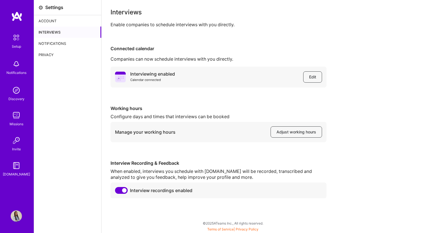
click at [76, 20] on div "Account" at bounding box center [67, 20] width 67 height 11
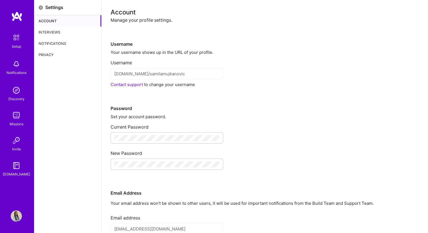
click at [18, 43] on div "Setup" at bounding box center [16, 46] width 9 height 6
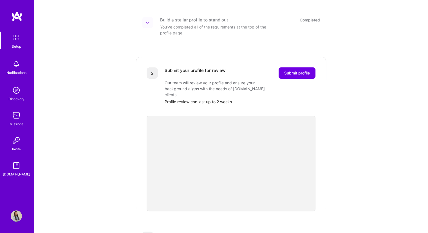
scroll to position [28, 0]
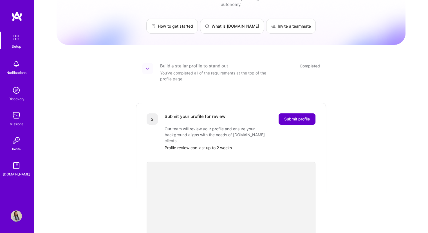
click at [296, 116] on span "Submit profile" at bounding box center [297, 119] width 26 height 6
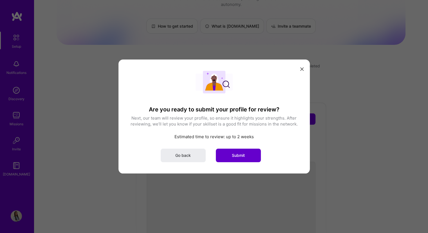
click at [232, 155] on span "Submit" at bounding box center [238, 155] width 13 height 6
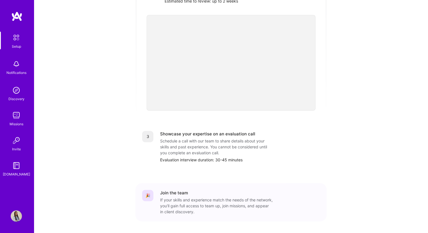
scroll to position [177, 0]
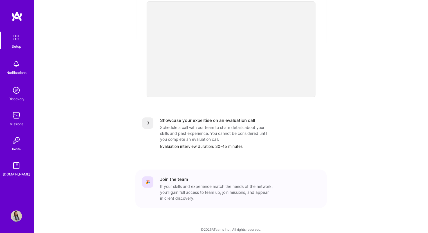
click at [19, 64] on img at bounding box center [16, 63] width 11 height 11
click at [15, 94] on img at bounding box center [16, 89] width 11 height 11
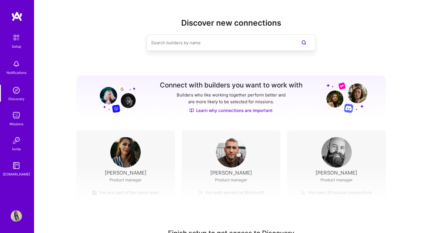
click at [18, 116] on img at bounding box center [16, 115] width 11 height 11
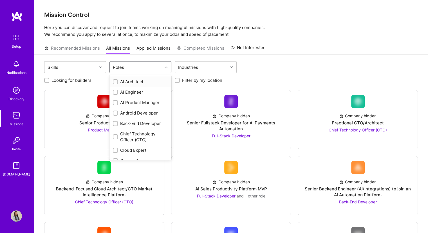
click at [150, 67] on div "Roles" at bounding box center [136, 66] width 53 height 11
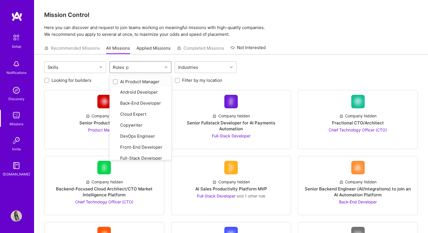
type input "pr"
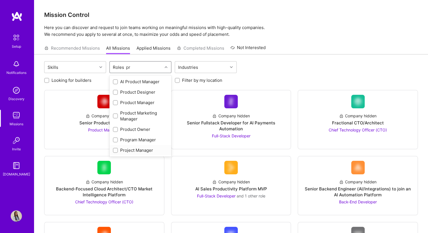
click at [135, 148] on div "Project Manager" at bounding box center [140, 150] width 55 height 6
checkbox input "true"
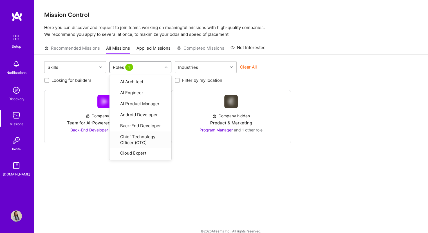
click at [246, 177] on div "Skills option Project Manager, selected. option Chief Technology Officer (CTO) …" at bounding box center [231, 147] width 394 height 186
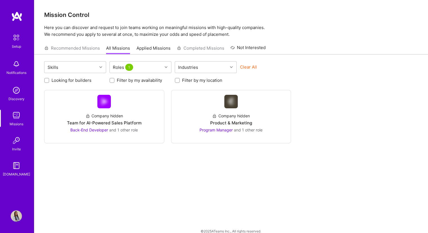
click at [12, 142] on img at bounding box center [16, 140] width 11 height 11
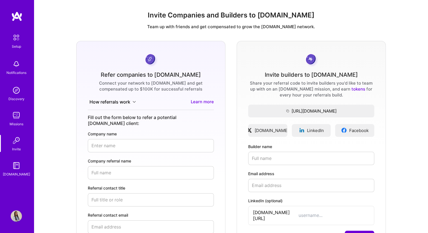
click at [210, 102] on link "Learn more" at bounding box center [202, 102] width 23 height 6
click at [14, 168] on img at bounding box center [16, 165] width 11 height 11
